Goal: Information Seeking & Learning: Learn about a topic

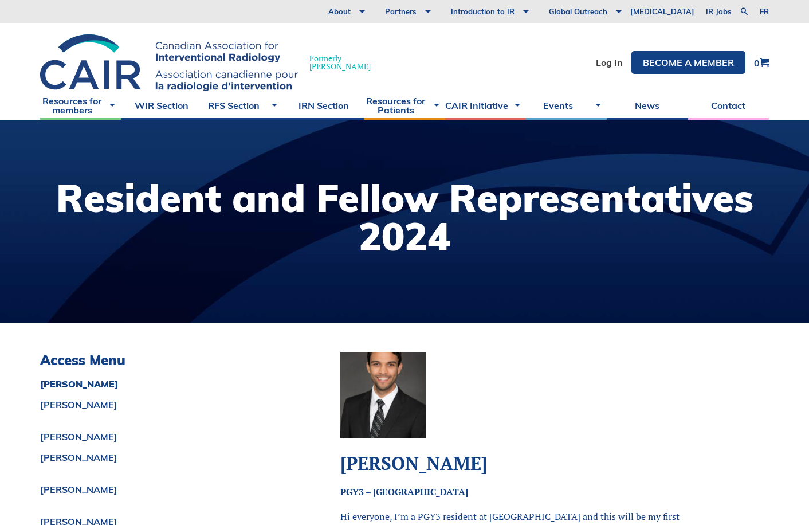
click at [340, 211] on h1 "Resident and Fellow Representatives 2024" at bounding box center [404, 217] width 786 height 77
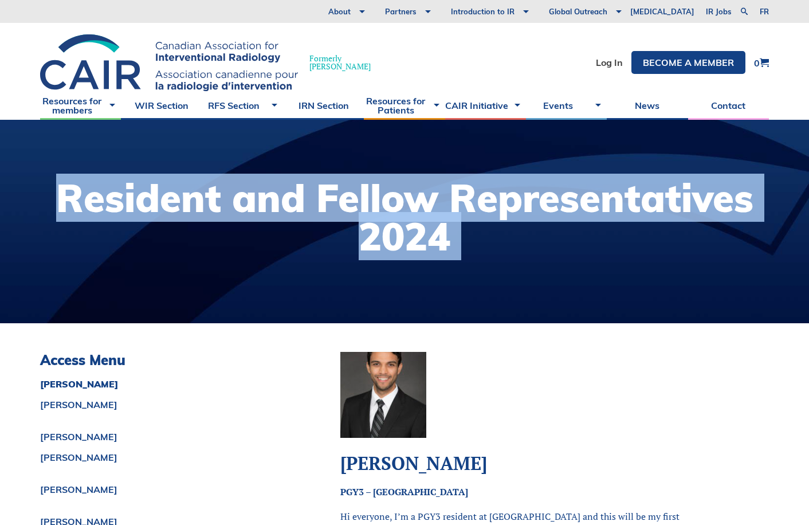
click at [340, 211] on h1 "Resident and Fellow Representatives 2024" at bounding box center [404, 217] width 786 height 77
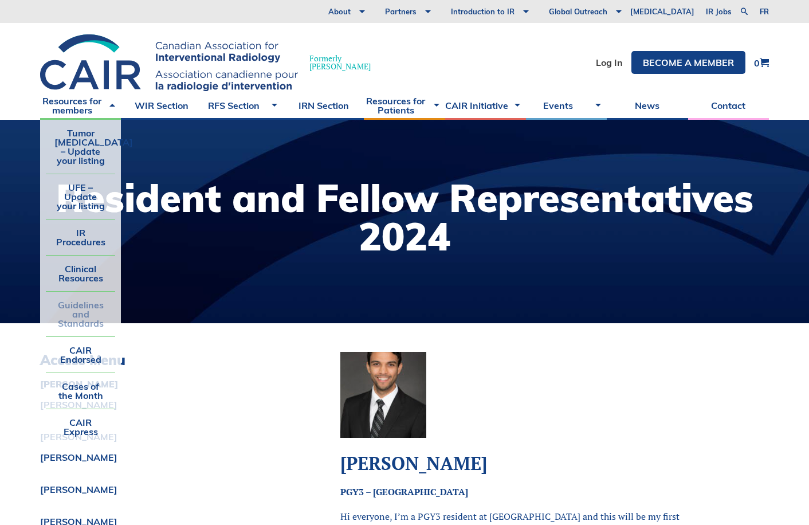
scroll to position [115, 0]
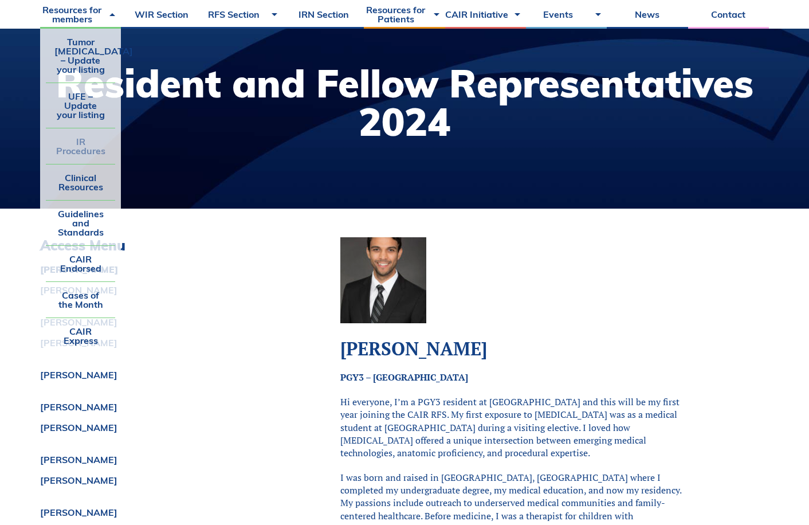
click at [79, 151] on link "IR Procedures" at bounding box center [80, 146] width 69 height 36
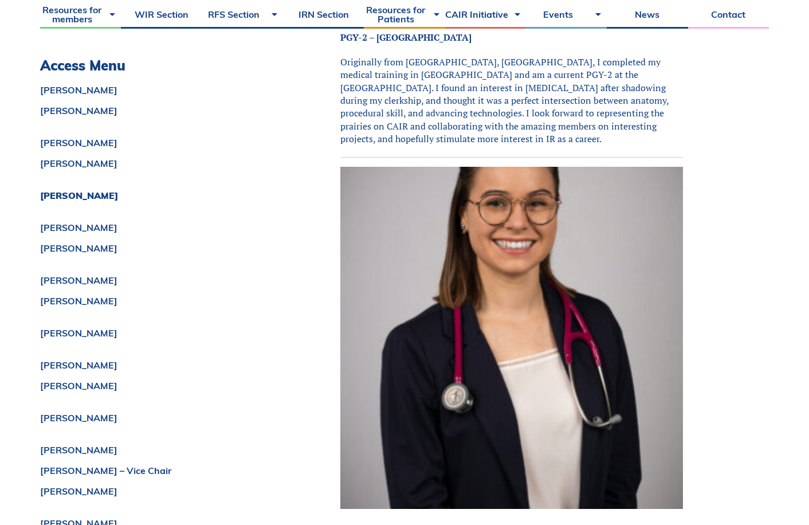
scroll to position [2340, 0]
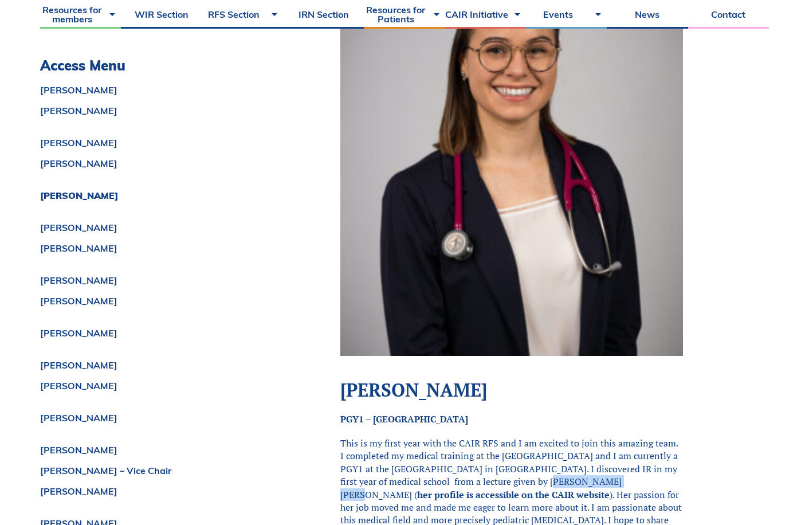
drag, startPoint x: 579, startPoint y: 456, endPoint x: 502, endPoint y: 457, distance: 77.4
click at [502, 457] on p "This is my first year with the CAIR RFS and I am excited to join this amazing t…" at bounding box center [511, 488] width 343 height 103
copy p "Dre Veronique Katy"
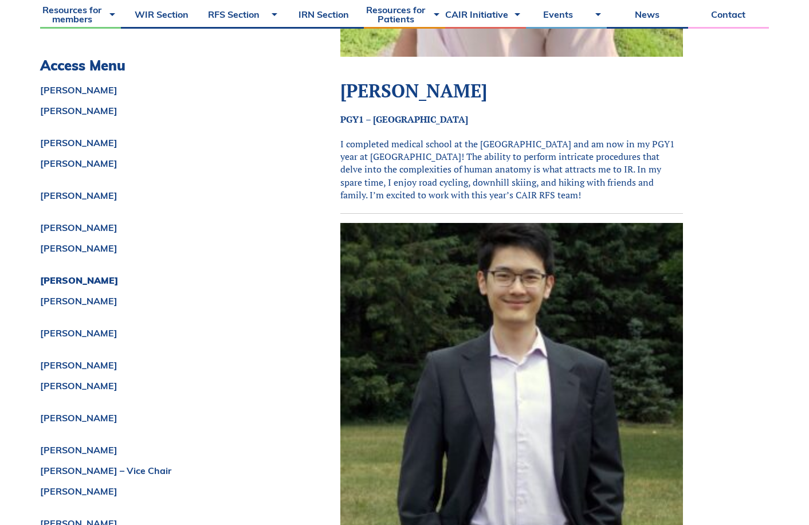
scroll to position [4070, 0]
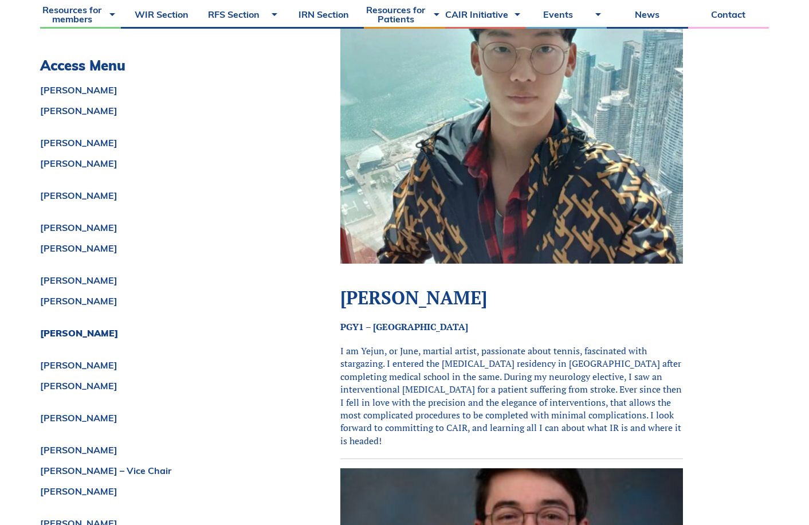
scroll to position [8558, 0]
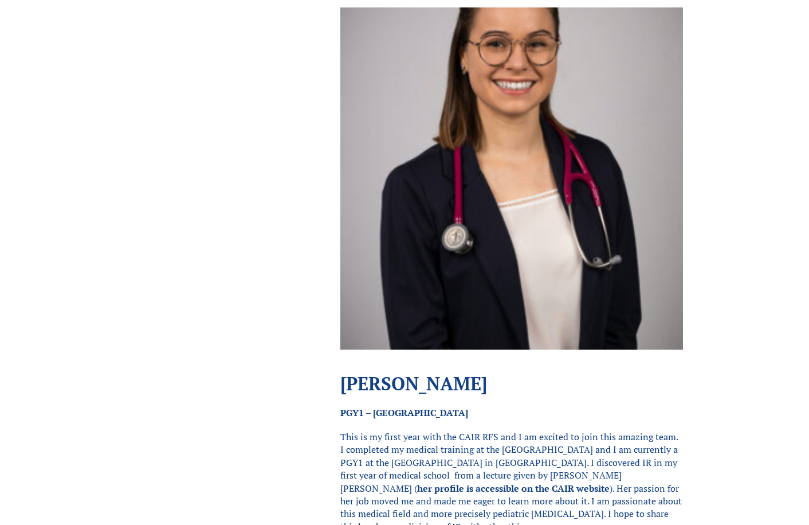
scroll to position [0, 0]
